Goal: Information Seeking & Learning: Learn about a topic

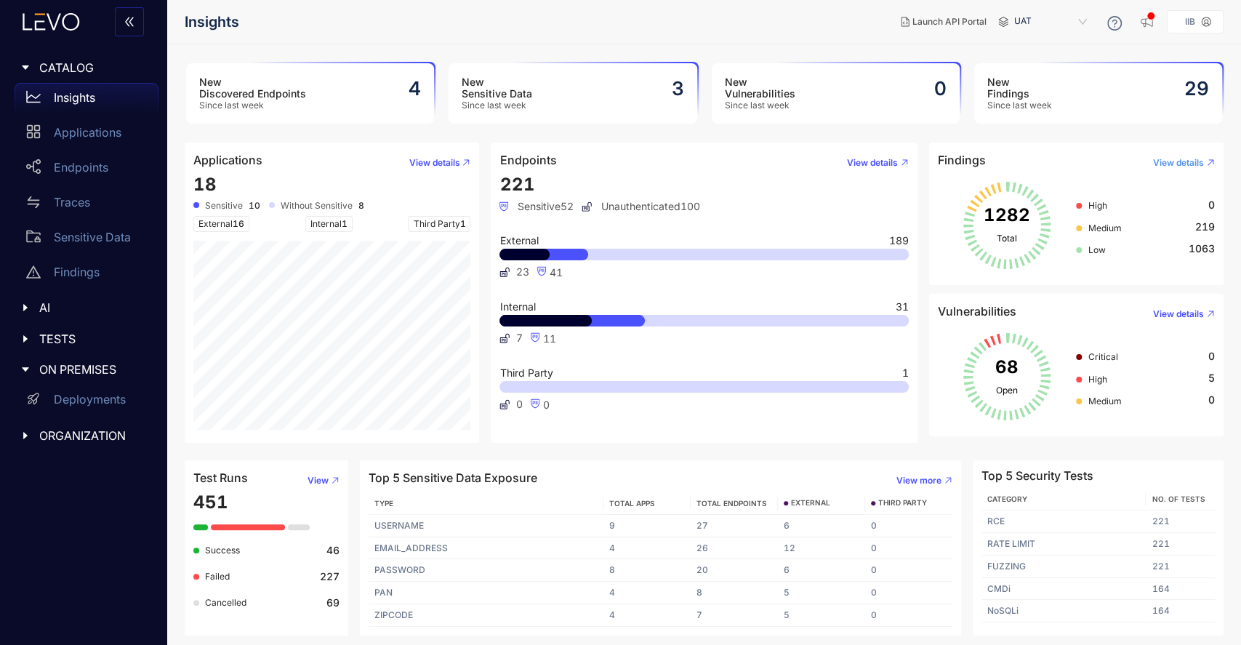
click at [1174, 164] on span "View details" at bounding box center [1178, 163] width 51 height 10
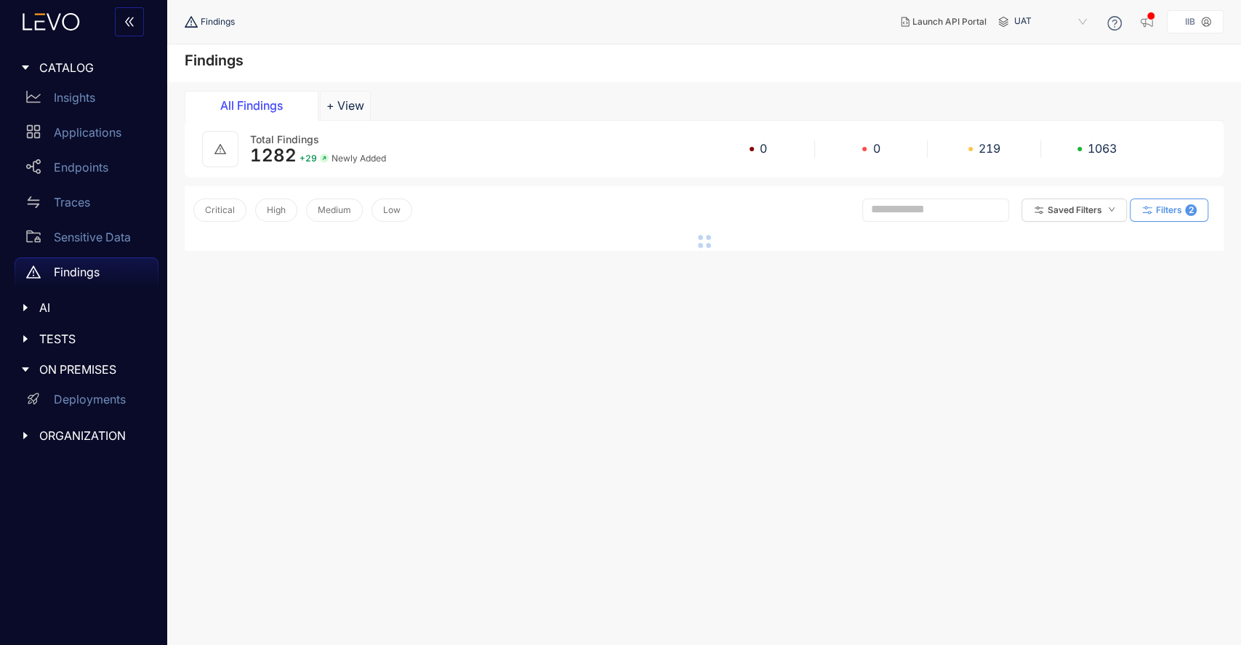
click at [1157, 218] on button "Filters 2" at bounding box center [1168, 209] width 78 height 23
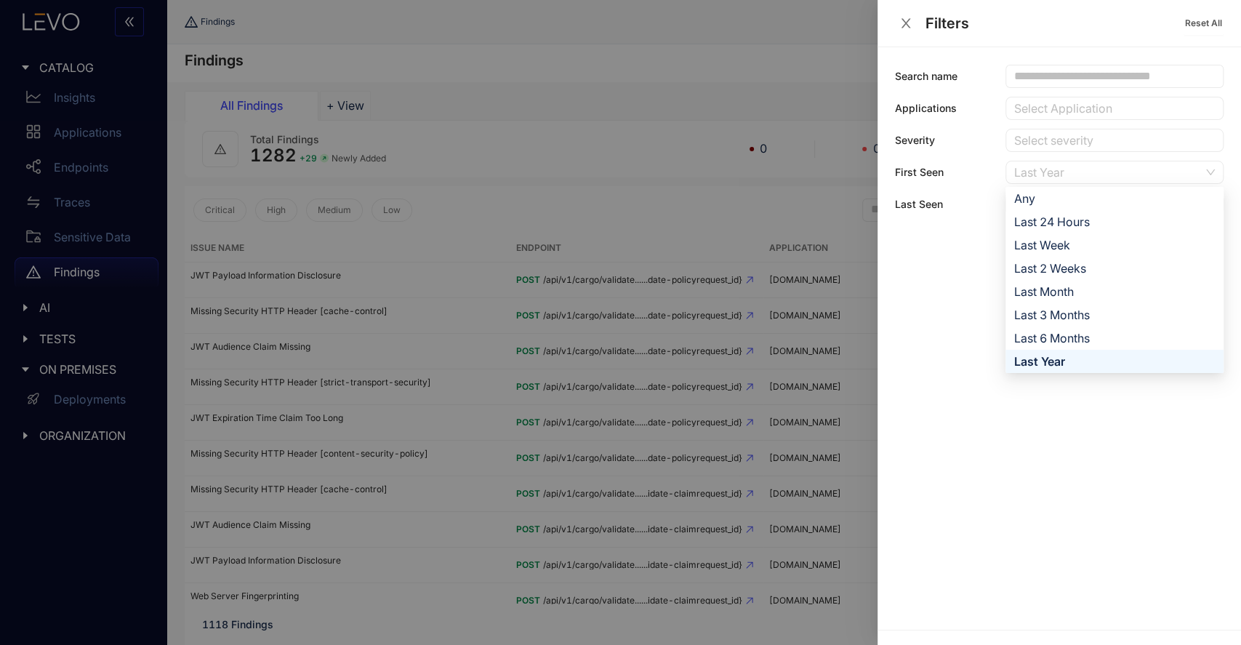
click at [1084, 170] on div "Last Year" at bounding box center [1107, 172] width 186 height 22
click at [1081, 289] on div "Last Month" at bounding box center [1114, 291] width 201 height 16
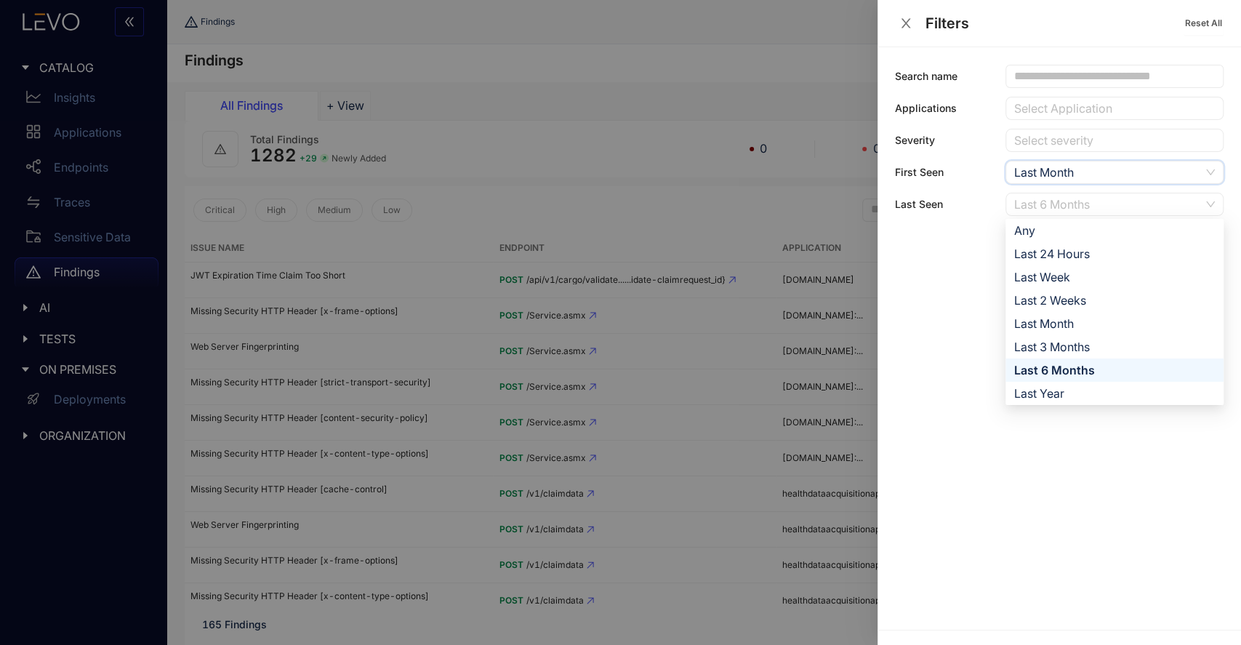
click at [1163, 205] on div "Last 6 Months" at bounding box center [1107, 204] width 186 height 22
click at [1067, 327] on div "Last Month" at bounding box center [1114, 323] width 201 height 16
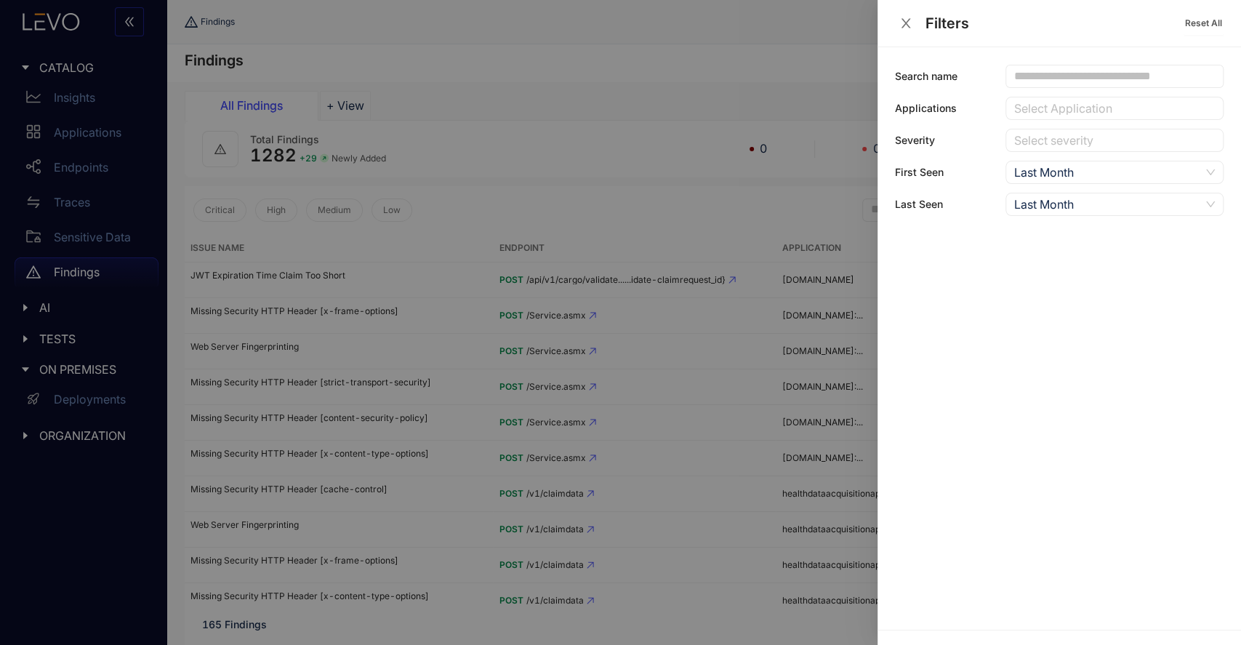
click at [840, 21] on div at bounding box center [620, 322] width 1241 height 645
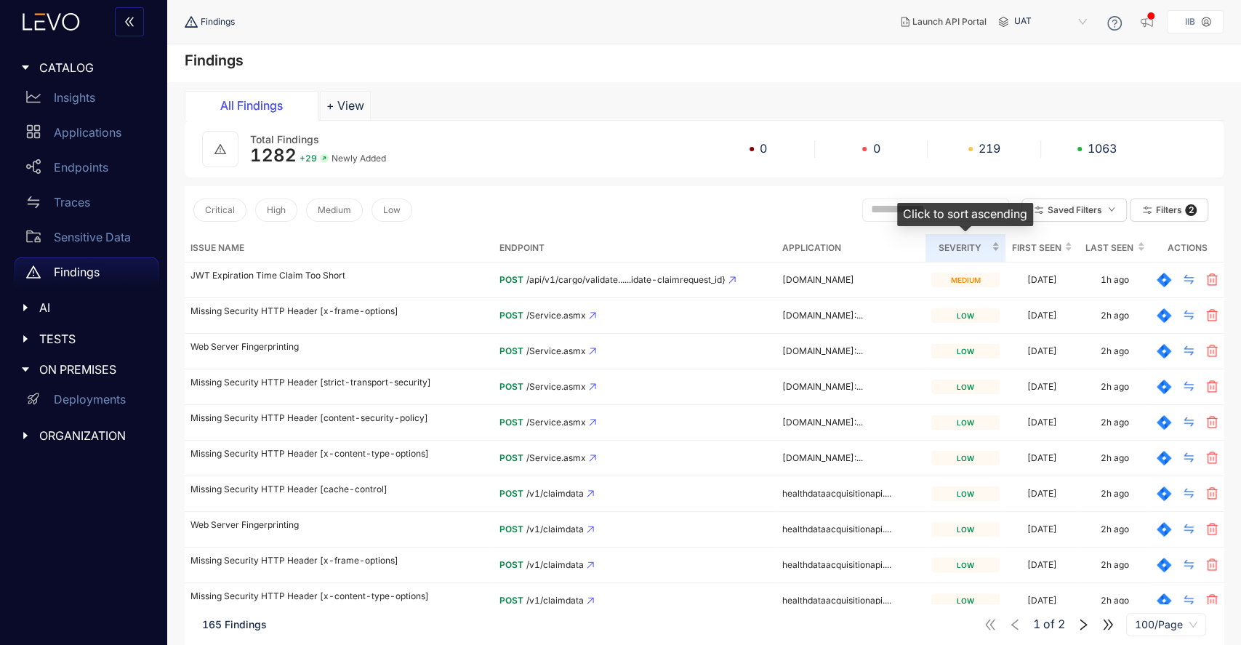
click at [954, 252] on span "Severity" at bounding box center [959, 248] width 57 height 16
